Goal: Check status

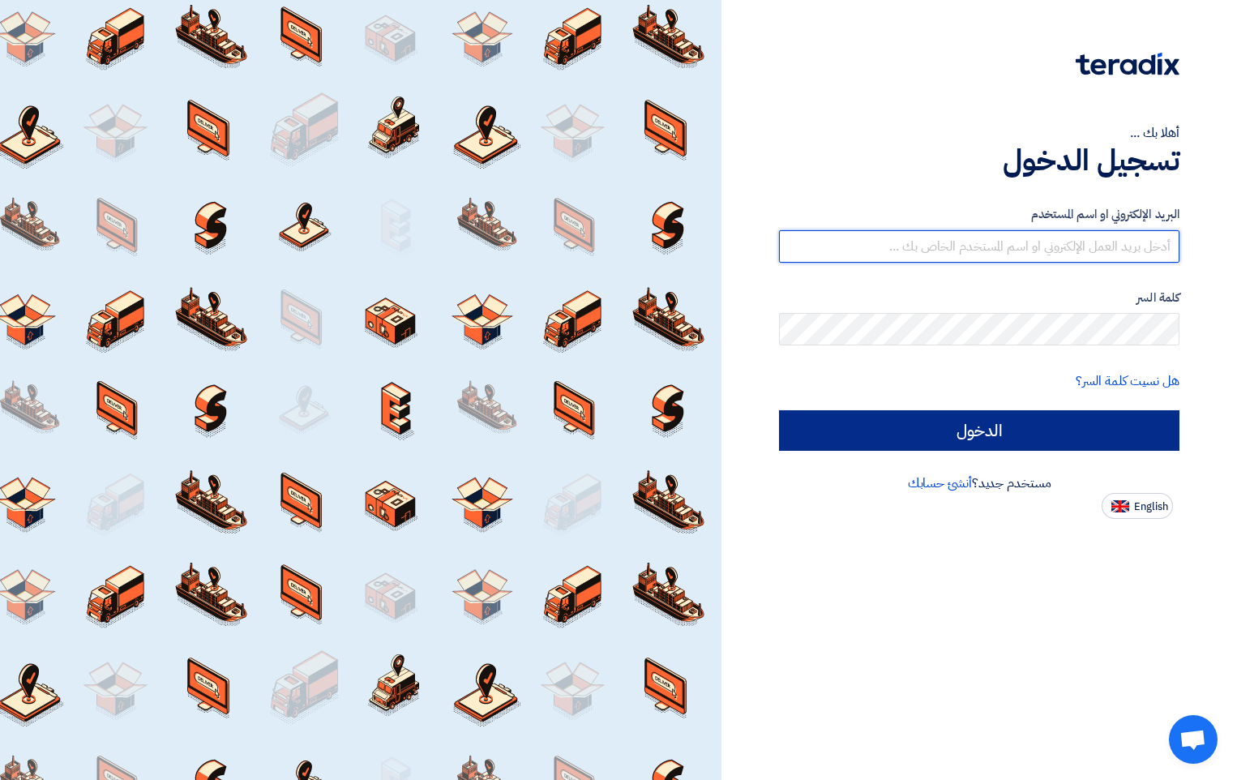
type input "[PERSON_NAME][EMAIL_ADDRESS][DOMAIN_NAME]"
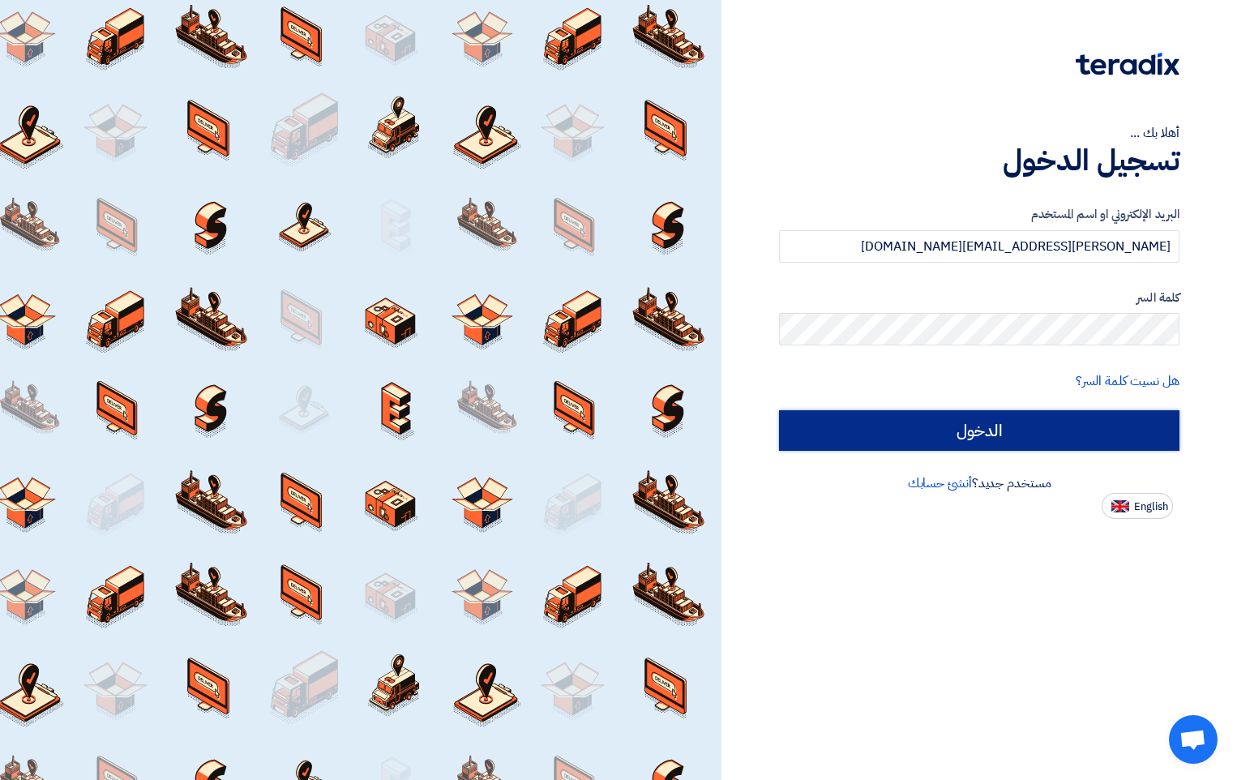
click at [989, 423] on input "الدخول" at bounding box center [979, 430] width 401 height 41
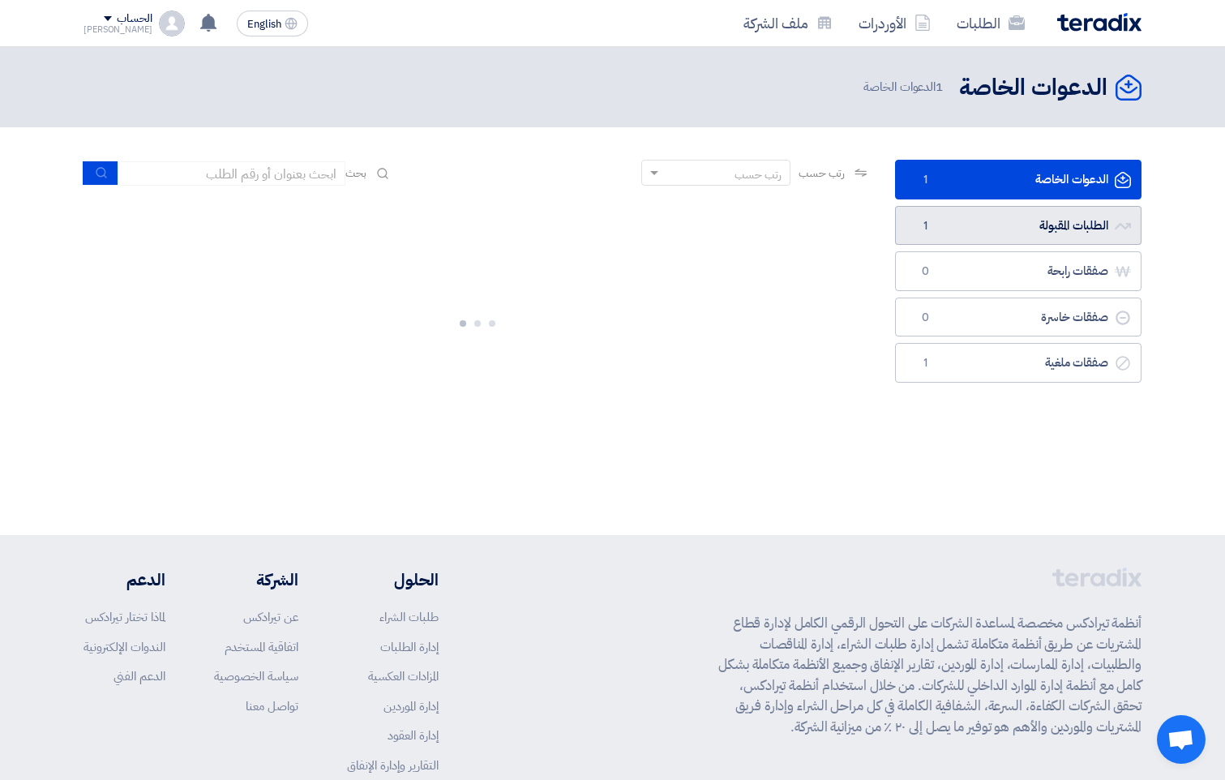
click at [1056, 232] on link "الطلبات المقبولة الطلبات المقبولة 1" at bounding box center [1018, 226] width 246 height 40
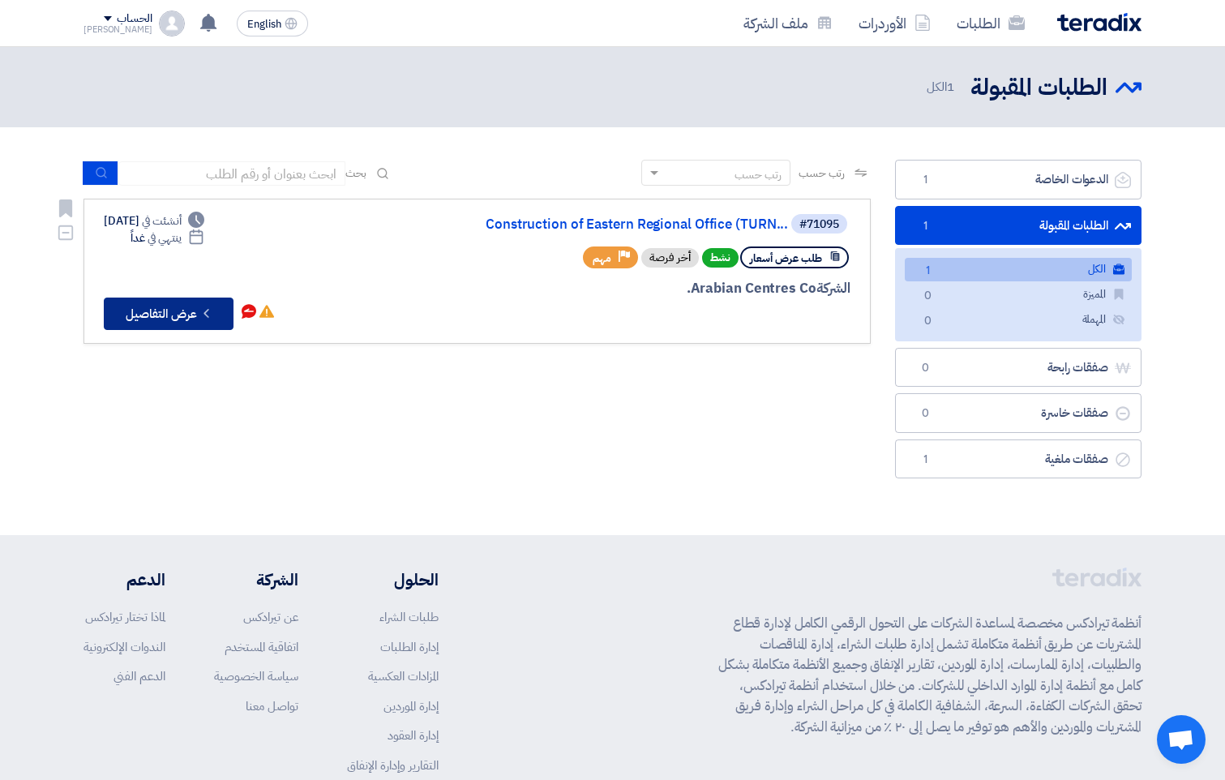
click at [156, 313] on button "Check details عرض التفاصيل" at bounding box center [169, 314] width 130 height 32
